Goal: Check status: Check status

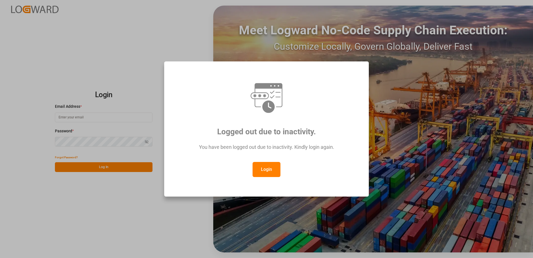
click at [272, 170] on button "Login" at bounding box center [267, 169] width 28 height 15
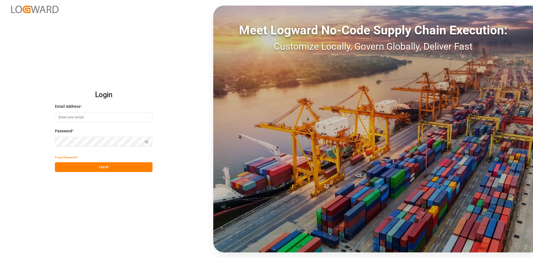
click at [82, 119] on input at bounding box center [104, 117] width 98 height 10
type input "[PERSON_NAME][EMAIL_ADDRESS][PERSON_NAME][DOMAIN_NAME]"
click at [87, 164] on button "Log In" at bounding box center [104, 167] width 98 height 10
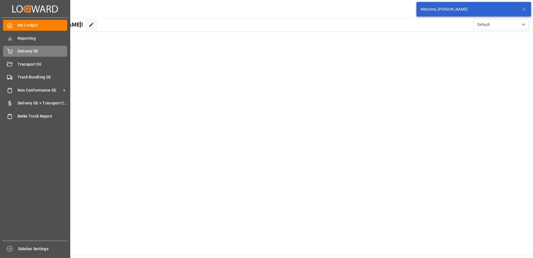
click at [16, 56] on div "Delivery DE Delivery DE" at bounding box center [35, 51] width 64 height 11
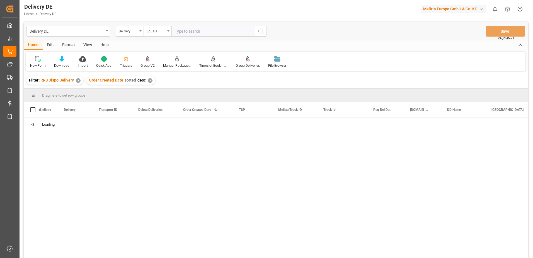
click at [191, 32] on input "text" at bounding box center [214, 31] width 84 height 11
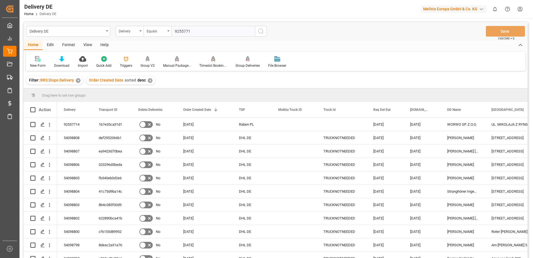
type input "92557714"
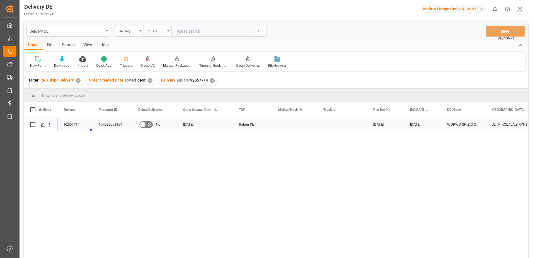
click at [69, 123] on div "92557714" at bounding box center [74, 124] width 35 height 13
click at [118, 122] on div "1b7e35ca31d1" at bounding box center [112, 124] width 40 height 13
click at [81, 123] on div "92557714" at bounding box center [74, 124] width 35 height 13
click at [103, 122] on div "1b7e35ca31d1" at bounding box center [112, 124] width 40 height 13
click at [211, 79] on div "✕" at bounding box center [212, 80] width 5 height 5
